Goal: Task Accomplishment & Management: Complete application form

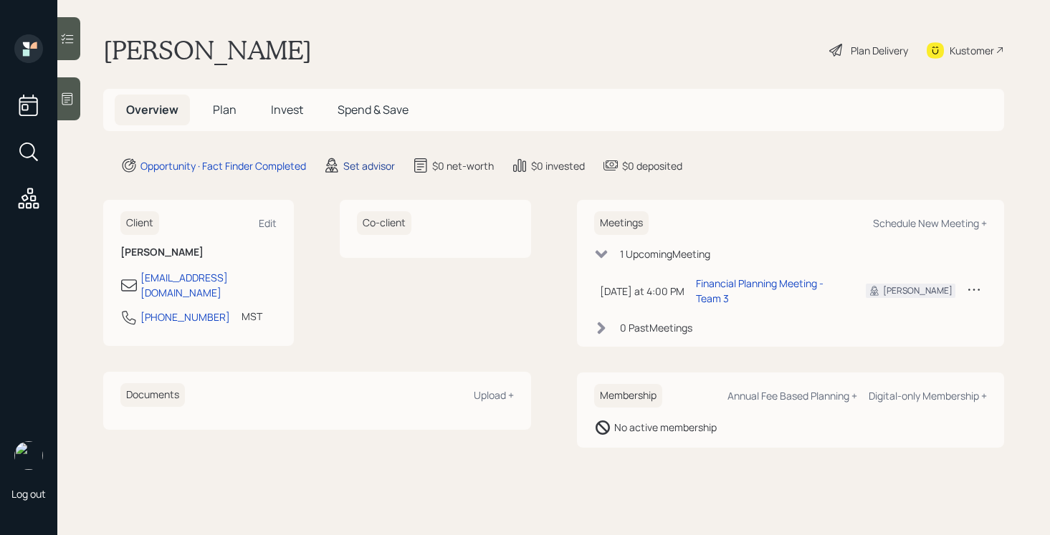
click at [373, 173] on div "Set advisor" at bounding box center [359, 165] width 72 height 17
click at [373, 173] on div "Set advisor" at bounding box center [369, 165] width 52 height 15
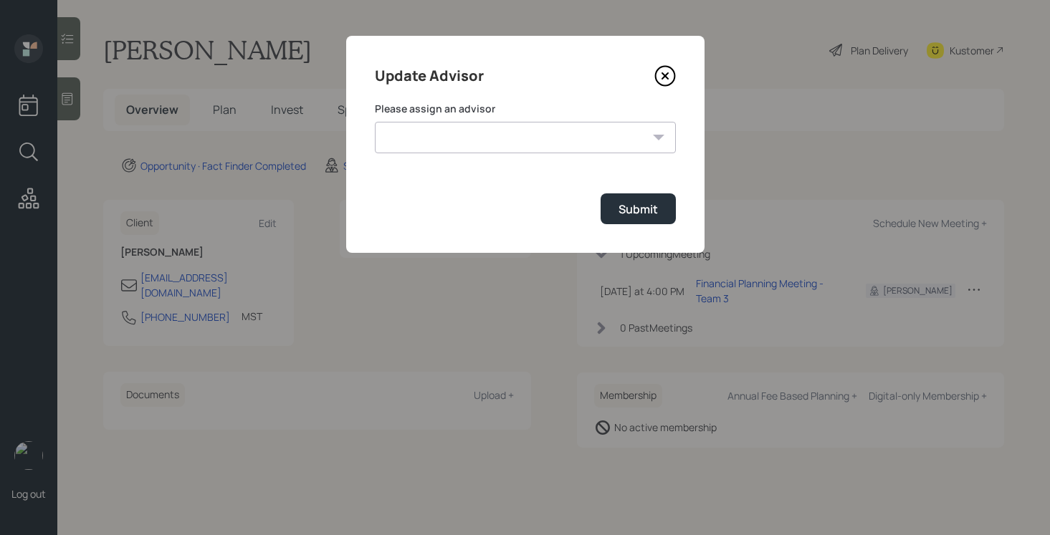
click at [441, 138] on select "[PERSON_NAME] [PERSON_NAME] [PERSON_NAME] End [PERSON_NAME] [PERSON_NAME] [PERS…" at bounding box center [525, 138] width 301 height 32
select select "bffa7908-1b2a-4c79-9bb6-f0ec9aed22d3"
click at [375, 122] on select "[PERSON_NAME] [PERSON_NAME] [PERSON_NAME] End [PERSON_NAME] [PERSON_NAME] [PERS…" at bounding box center [525, 138] width 301 height 32
click at [647, 215] on div "Submit" at bounding box center [638, 209] width 39 height 16
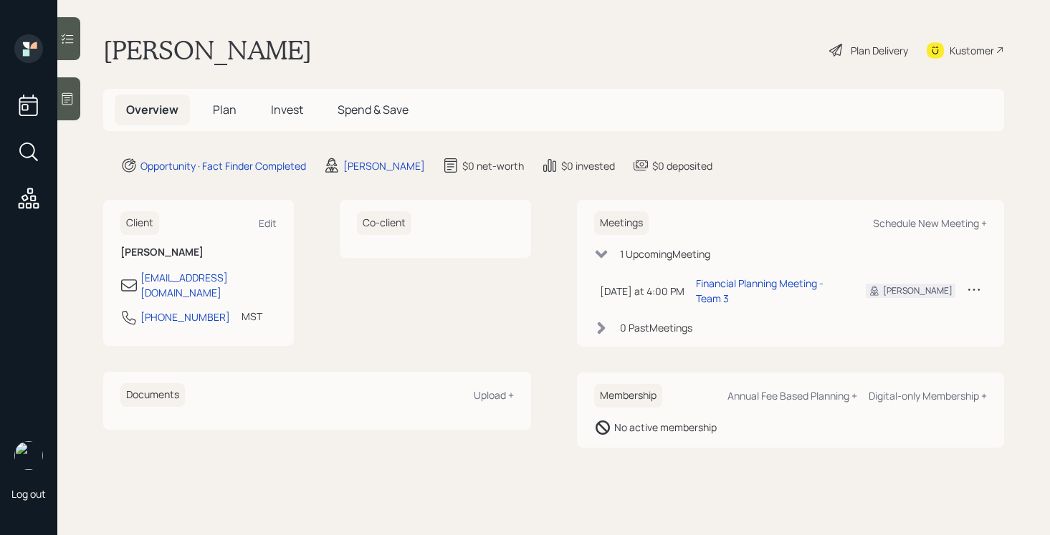
click at [228, 114] on span "Plan" at bounding box center [225, 110] width 24 height 16
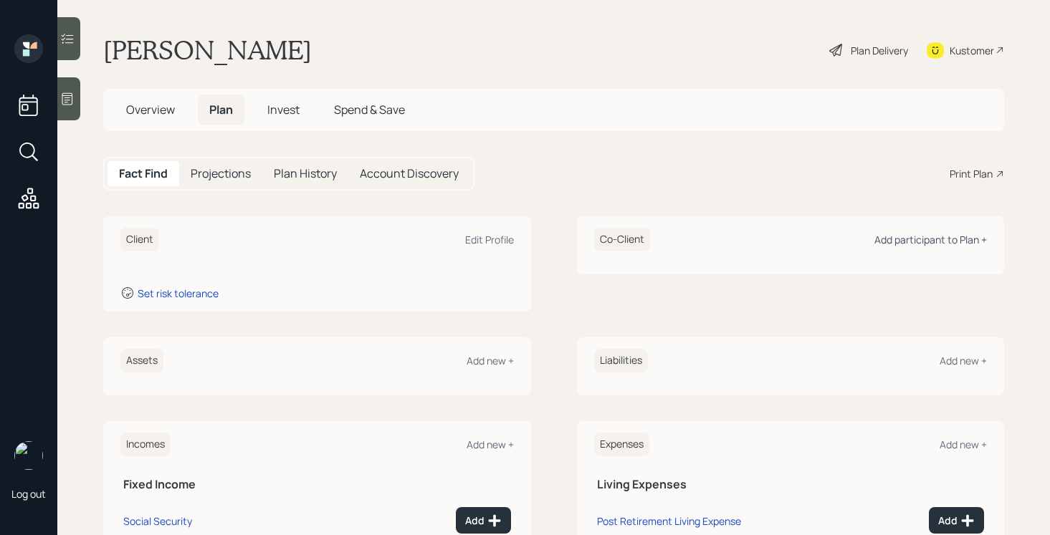
click at [910, 234] on div "Add participant to Plan +" at bounding box center [931, 240] width 113 height 14
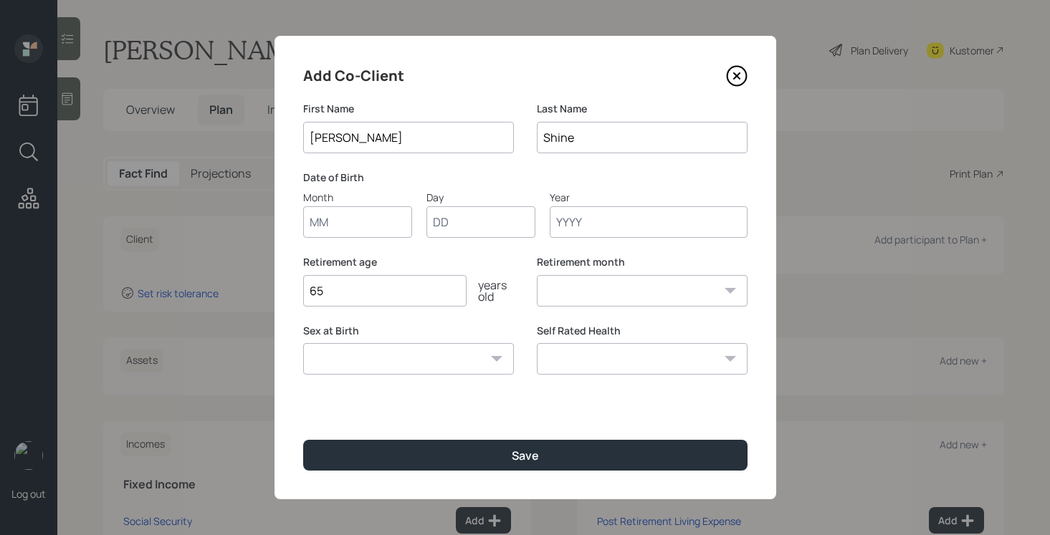
type input "Nora"
click at [369, 225] on input "Month" at bounding box center [357, 222] width 109 height 32
type input "01"
type input "1960"
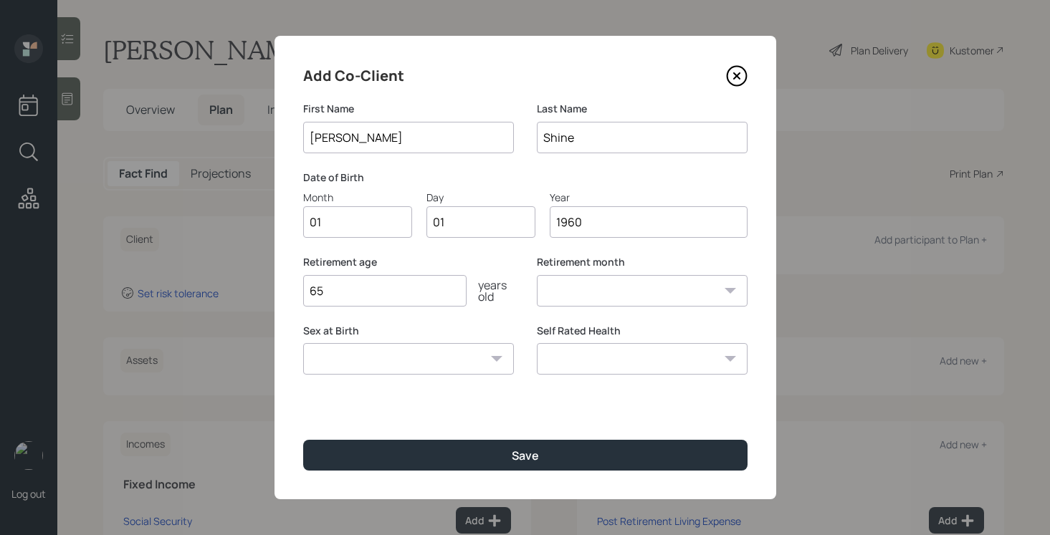
select select "1"
type input "1960"
click at [386, 367] on select "Male Female Other / Prefer not to say" at bounding box center [408, 359] width 211 height 32
select select "female"
click at [303, 343] on select "Male Female Other / Prefer not to say" at bounding box center [408, 359] width 211 height 32
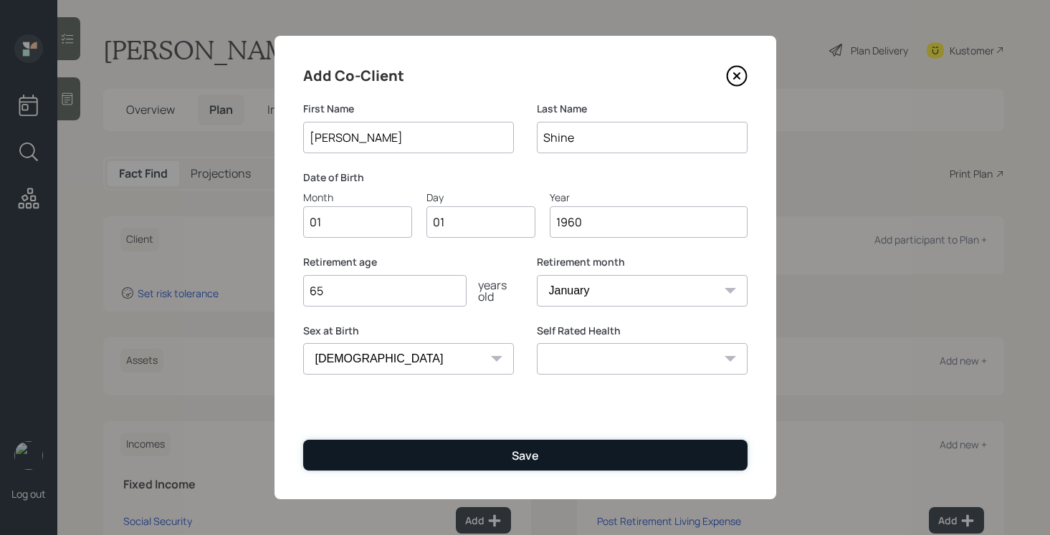
click at [370, 457] on button "Save" at bounding box center [525, 455] width 444 height 31
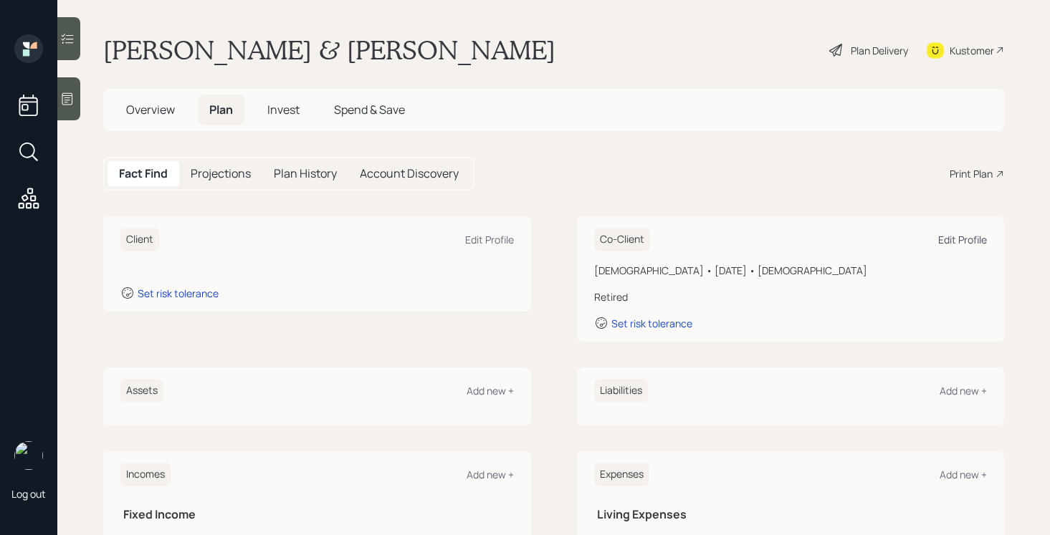
click at [968, 239] on div "Edit Profile" at bounding box center [962, 240] width 49 height 14
select select "female"
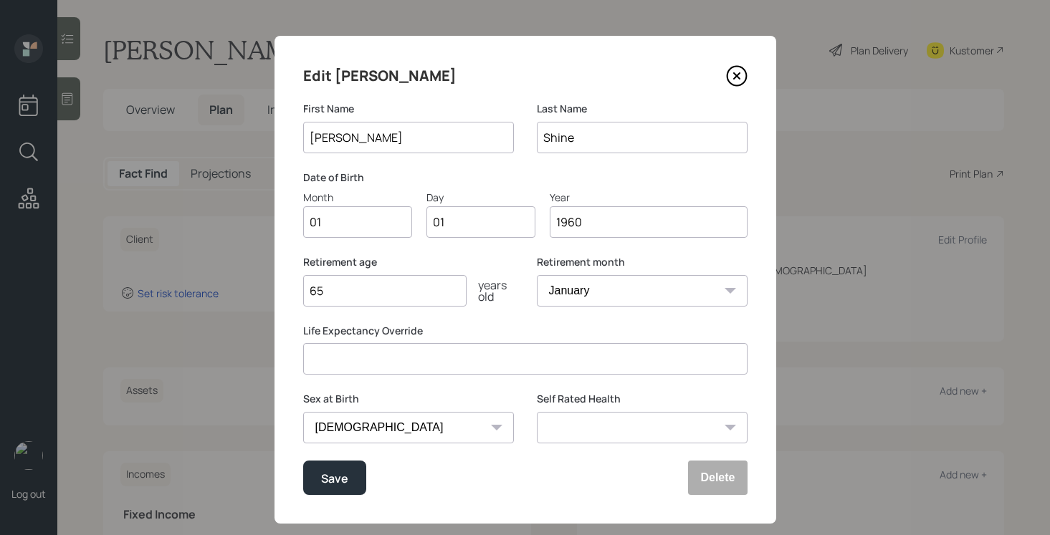
click at [607, 230] on input "1960" at bounding box center [649, 222] width 198 height 32
type input "1964"
click at [351, 475] on button "Save" at bounding box center [334, 478] width 63 height 34
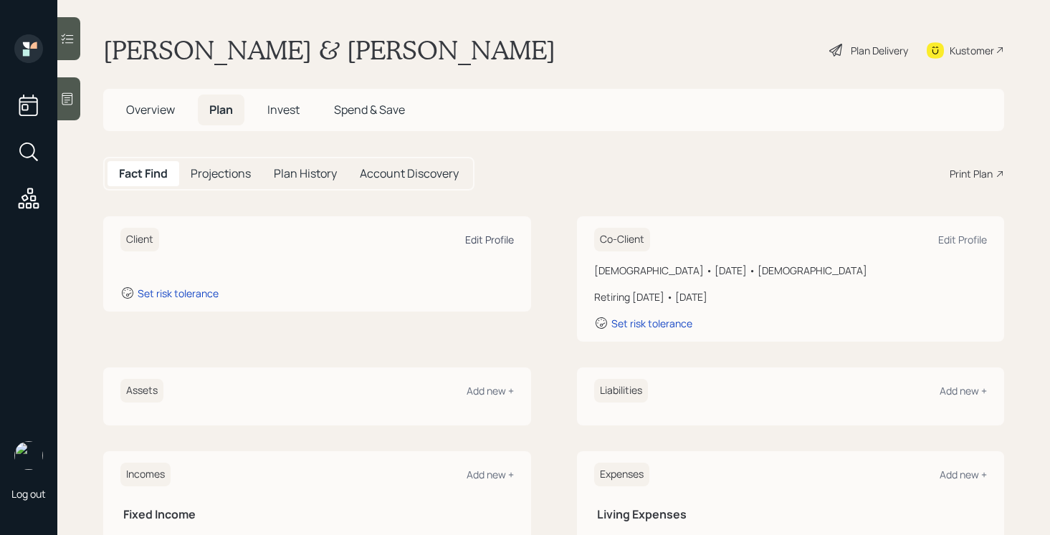
click at [502, 240] on div "Edit Profile" at bounding box center [489, 240] width 49 height 14
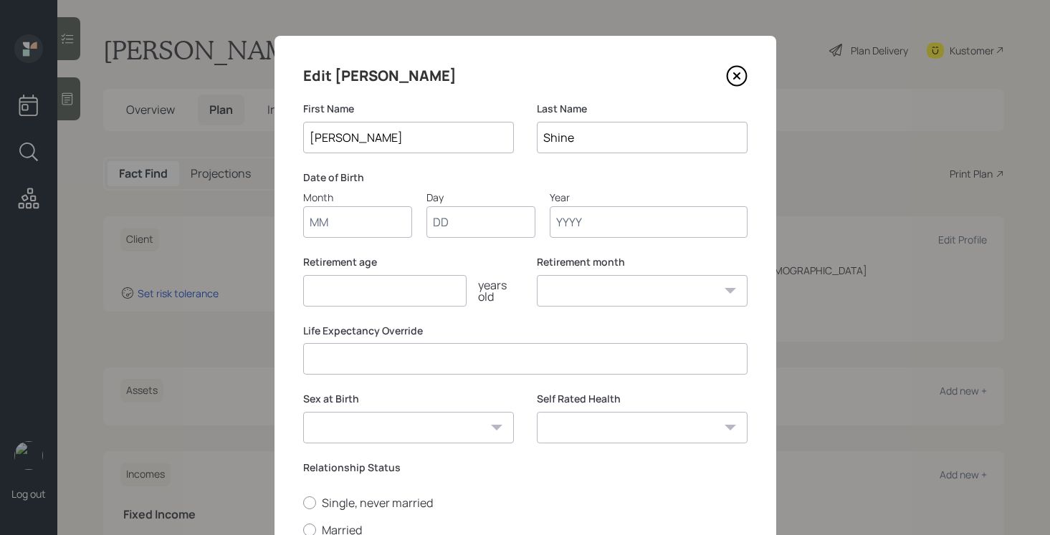
click at [373, 218] on input "Month" at bounding box center [357, 222] width 109 height 32
type input "01"
type input "1964"
select select "1"
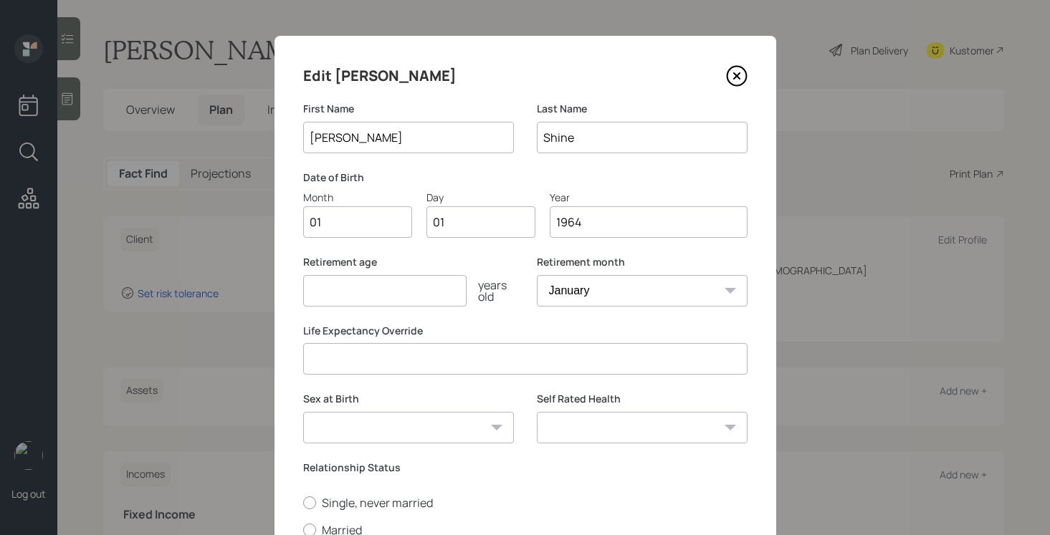
type input "1964"
click at [346, 294] on input "number" at bounding box center [384, 291] width 163 height 32
type input "67"
click at [360, 436] on select "Male Female Other / Prefer not to say" at bounding box center [408, 428] width 211 height 32
select select "male"
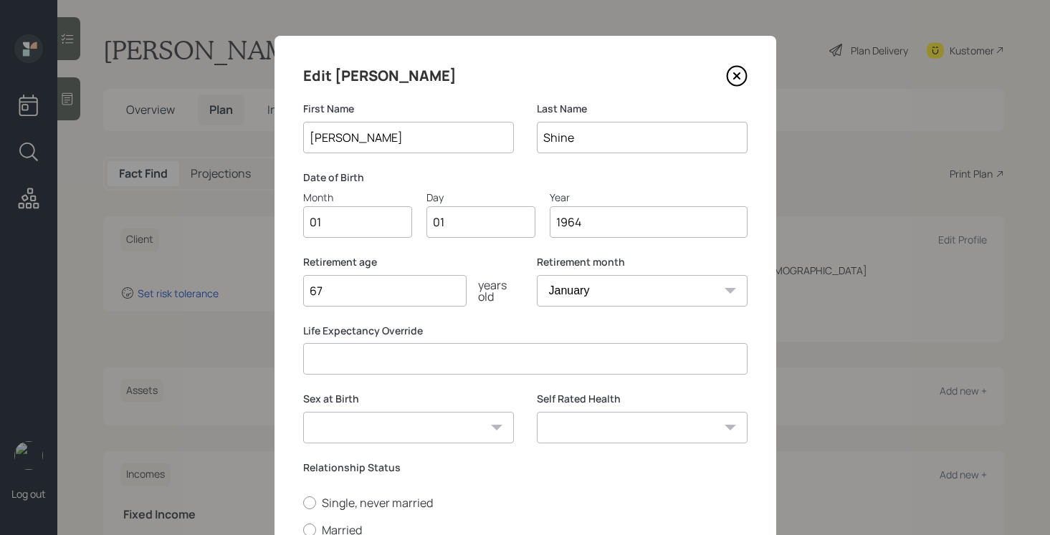
click at [303, 412] on select "Male Female Other / Prefer not to say" at bounding box center [408, 428] width 211 height 32
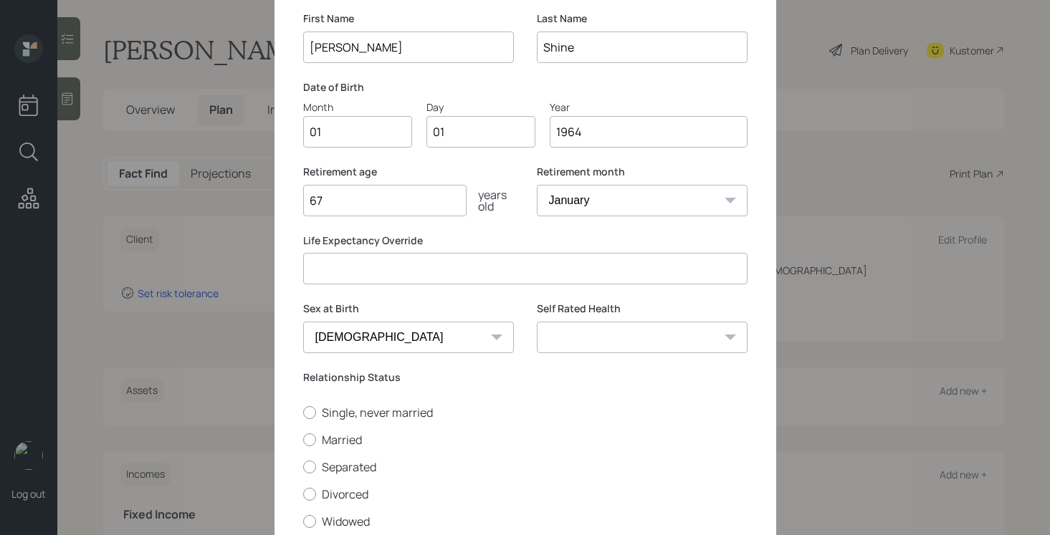
scroll to position [132, 0]
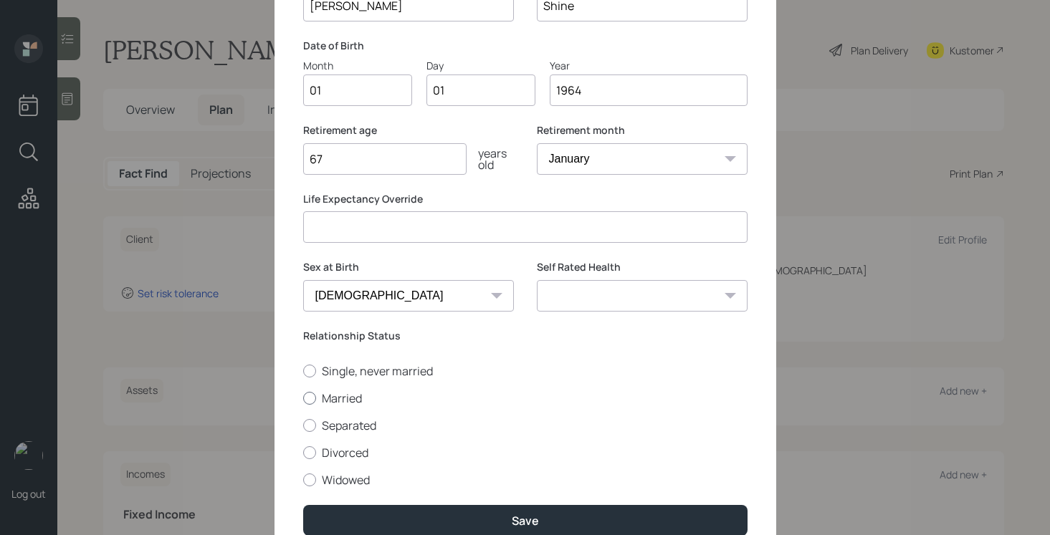
click at [355, 401] on label "Married" at bounding box center [525, 399] width 444 height 16
click at [303, 399] on input "Married" at bounding box center [303, 398] width 1 height 1
radio input "true"
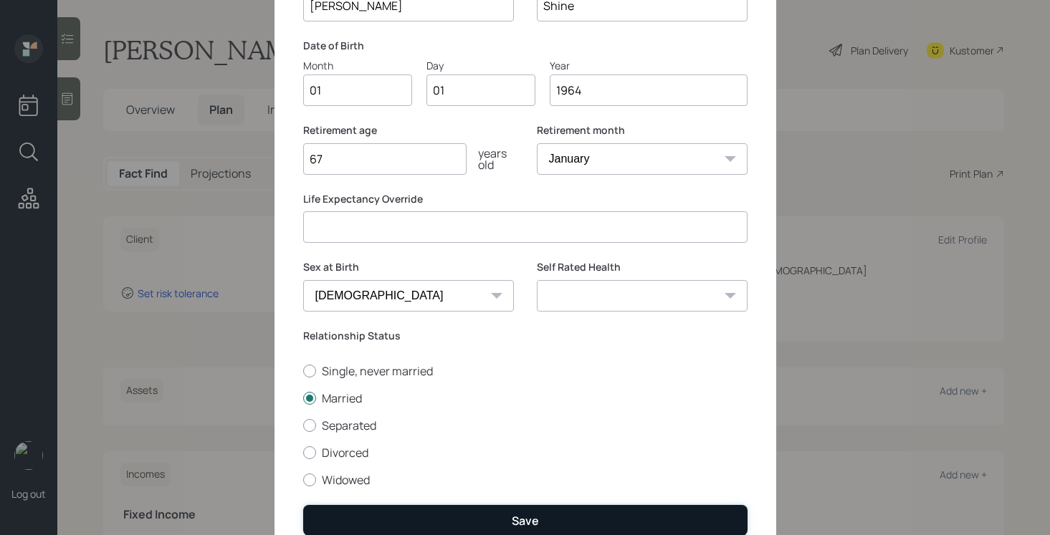
click at [399, 513] on button "Save" at bounding box center [525, 520] width 444 height 31
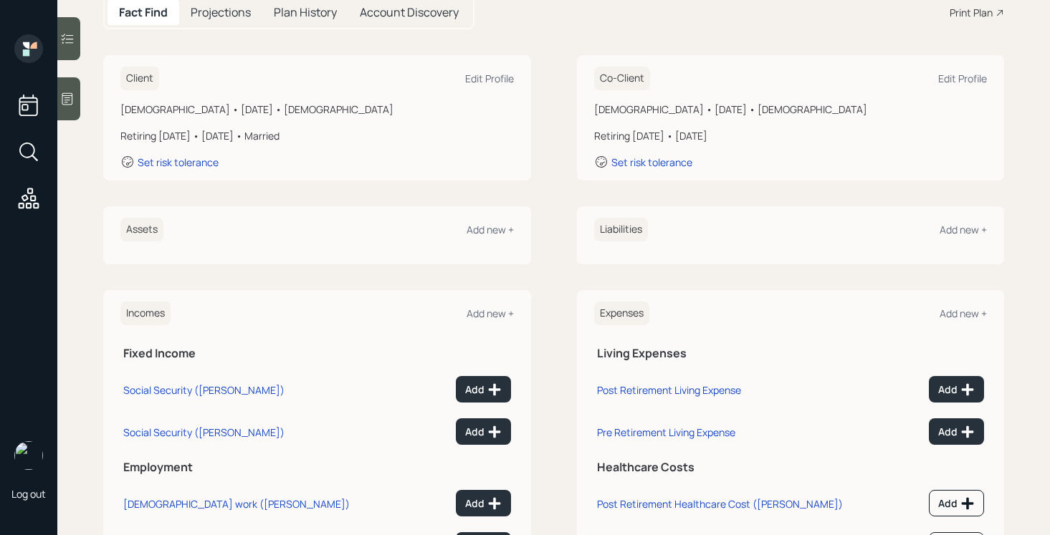
scroll to position [173, 0]
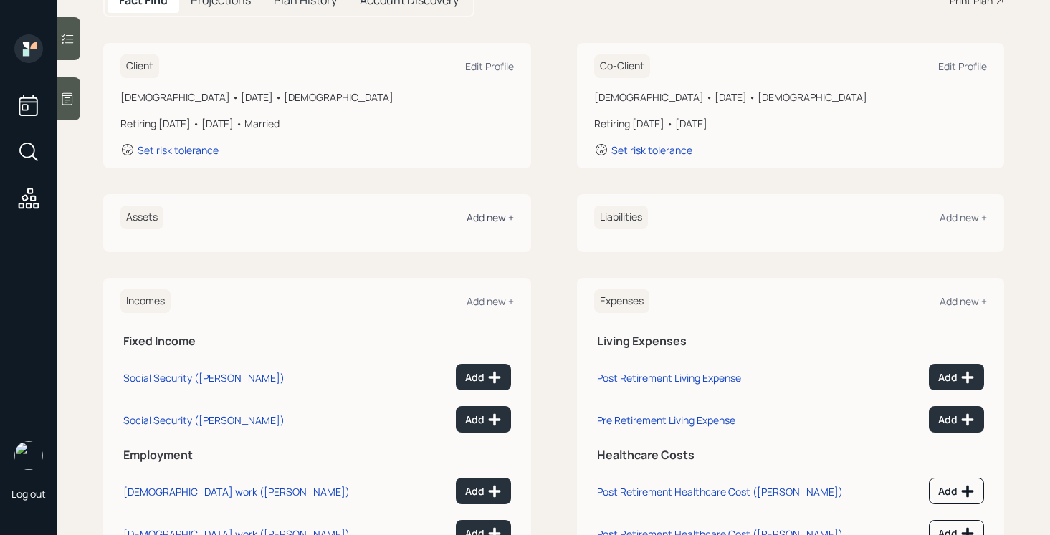
click at [501, 213] on div "Add new +" at bounding box center [490, 218] width 47 height 14
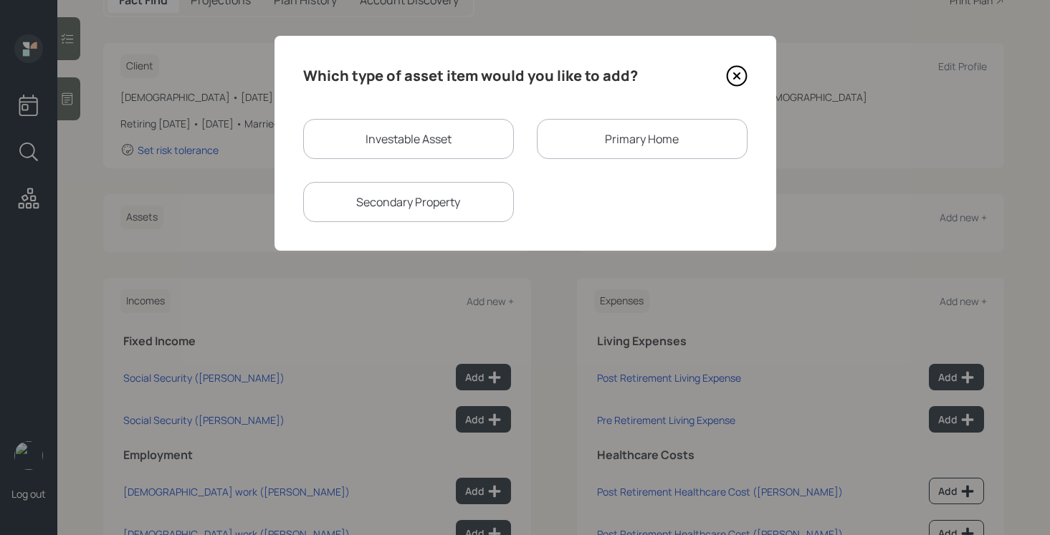
click at [434, 151] on div "Investable Asset" at bounding box center [408, 139] width 211 height 40
select select "taxable"
select select "balanced"
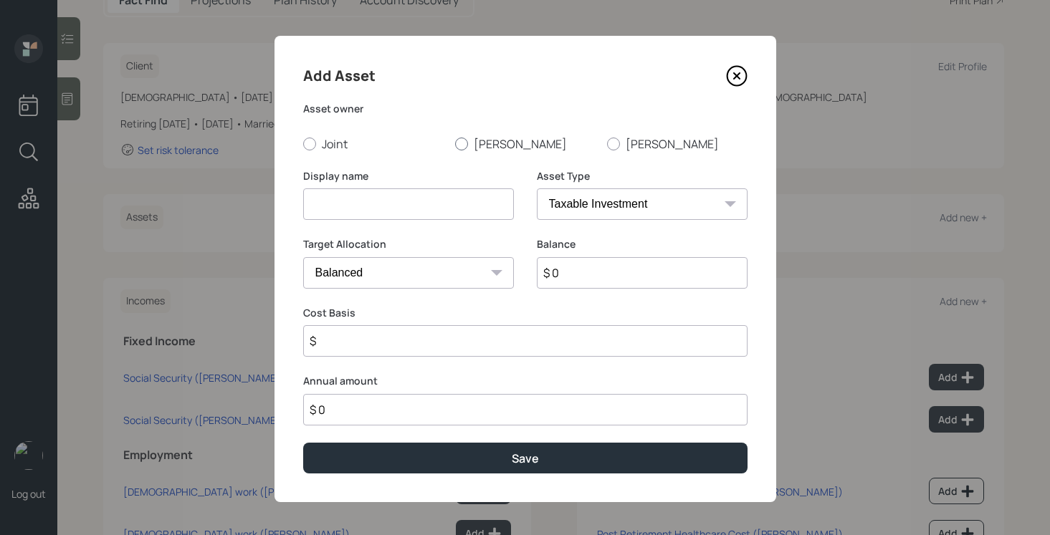
click at [484, 141] on label "Michael" at bounding box center [525, 144] width 141 height 16
click at [455, 143] on input "Michael" at bounding box center [454, 143] width 1 height 1
radio input "true"
click at [391, 215] on input at bounding box center [408, 205] width 211 height 32
type input "Current 401k"
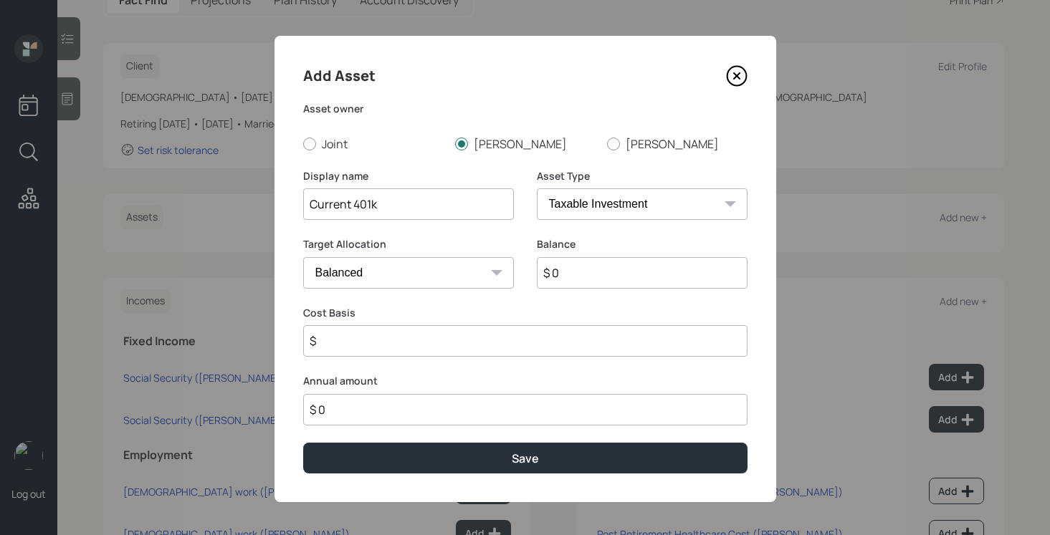
click at [601, 279] on input "$ 0" at bounding box center [642, 273] width 211 height 32
type input "$ 620,000"
click at [573, 337] on input "$" at bounding box center [525, 341] width 444 height 32
type input "$ 0"
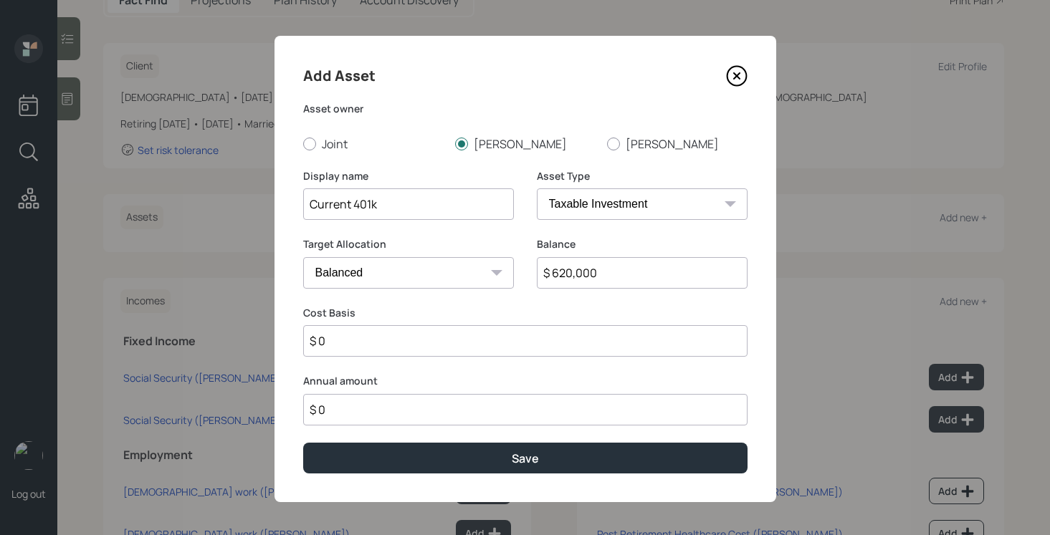
click at [634, 210] on select "SEP IRA IRA Roth IRA 401(k) Roth 401(k) 403(b) Roth 403(b) 457(b) Roth 457(b) H…" at bounding box center [642, 205] width 211 height 32
select select "company_sponsored"
click at [537, 189] on select "SEP IRA IRA Roth IRA 401(k) Roth 401(k) 403(b) Roth 403(b) 457(b) Roth 457(b) H…" at bounding box center [642, 205] width 211 height 32
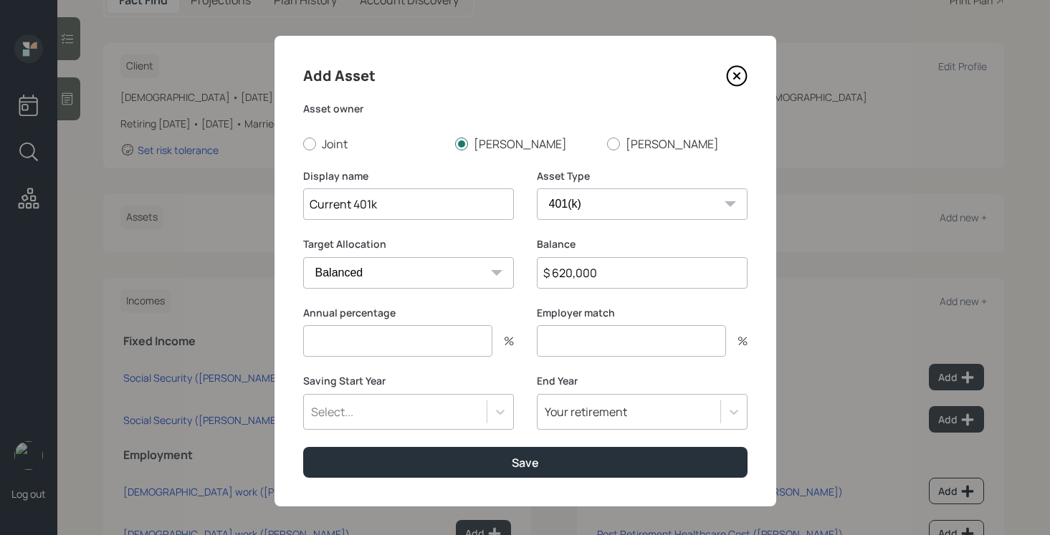
click at [416, 348] on input "number" at bounding box center [397, 341] width 189 height 32
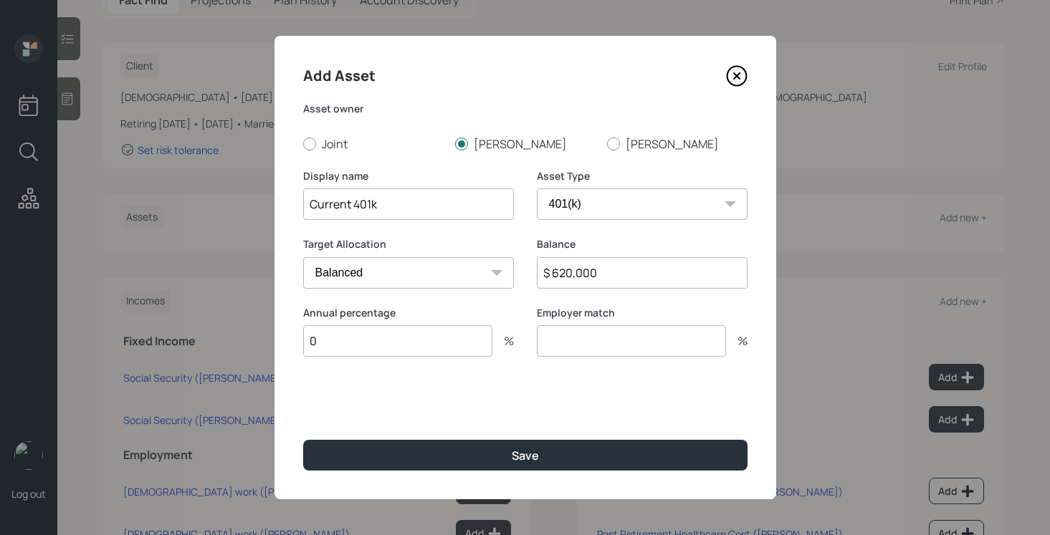
type input "0"
click at [568, 343] on input "number" at bounding box center [631, 341] width 189 height 32
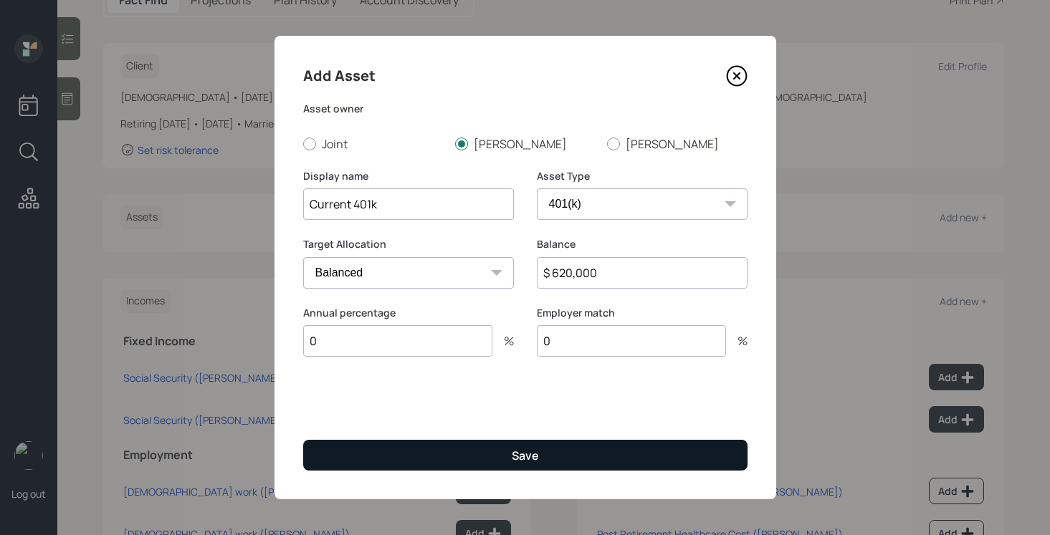
type input "0"
click at [540, 447] on button "Save" at bounding box center [525, 455] width 444 height 31
